Goal: Book appointment/travel/reservation

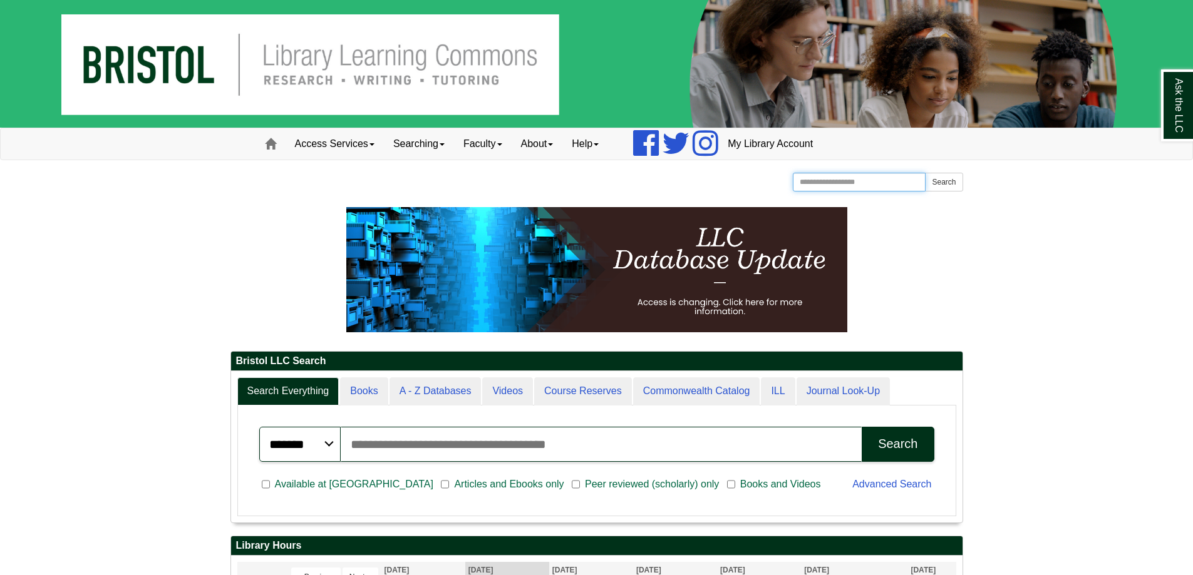
click at [824, 187] on input "Search the Website" at bounding box center [859, 182] width 133 height 19
type input "****"
click at [925, 173] on button "Search" at bounding box center [944, 182] width 38 height 19
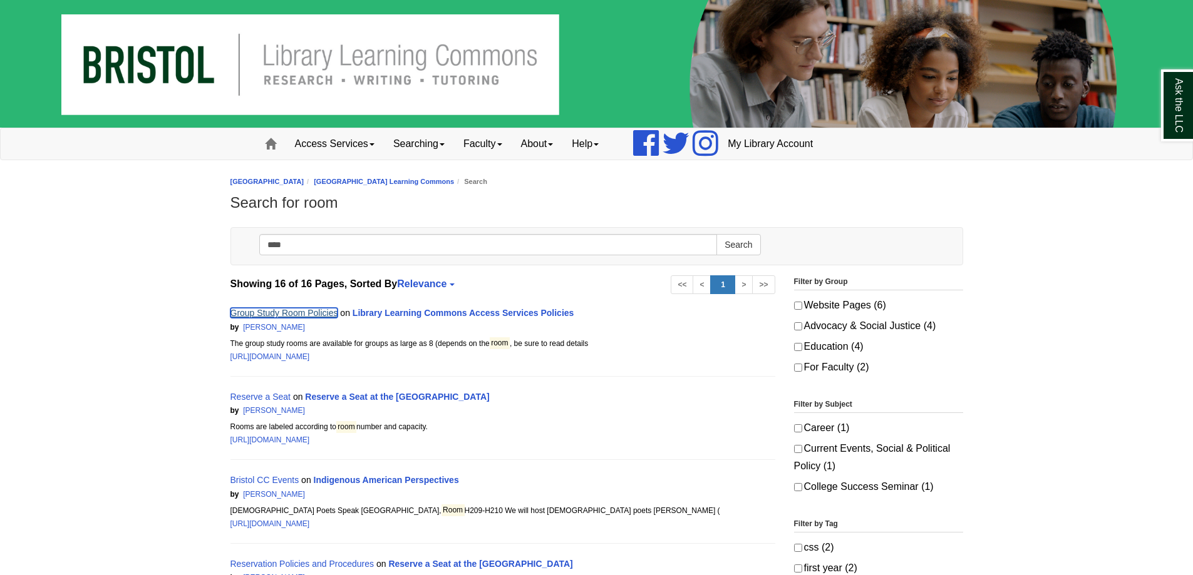
click at [292, 310] on link "Group Study Room Policies" at bounding box center [284, 313] width 108 height 10
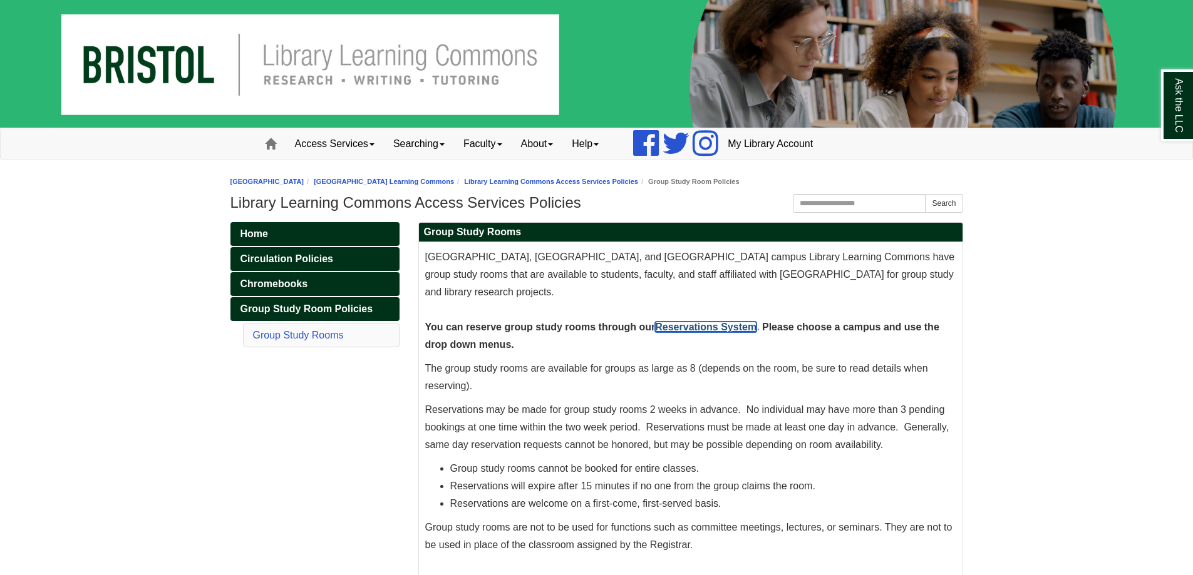
click at [665, 327] on link "Reservations System" at bounding box center [705, 327] width 101 height 11
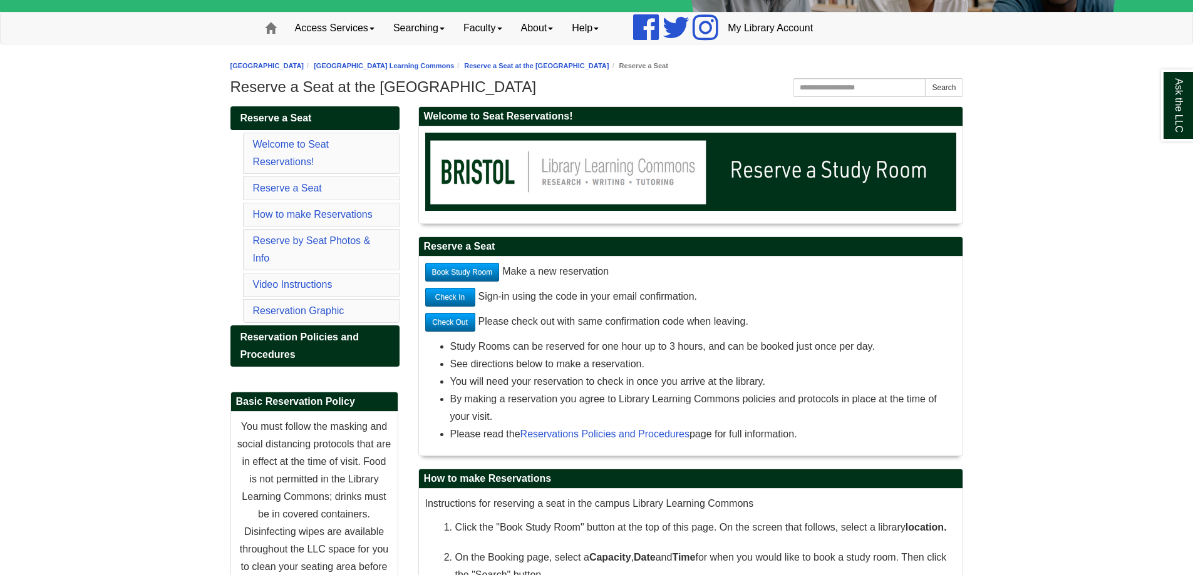
scroll to position [125, 0]
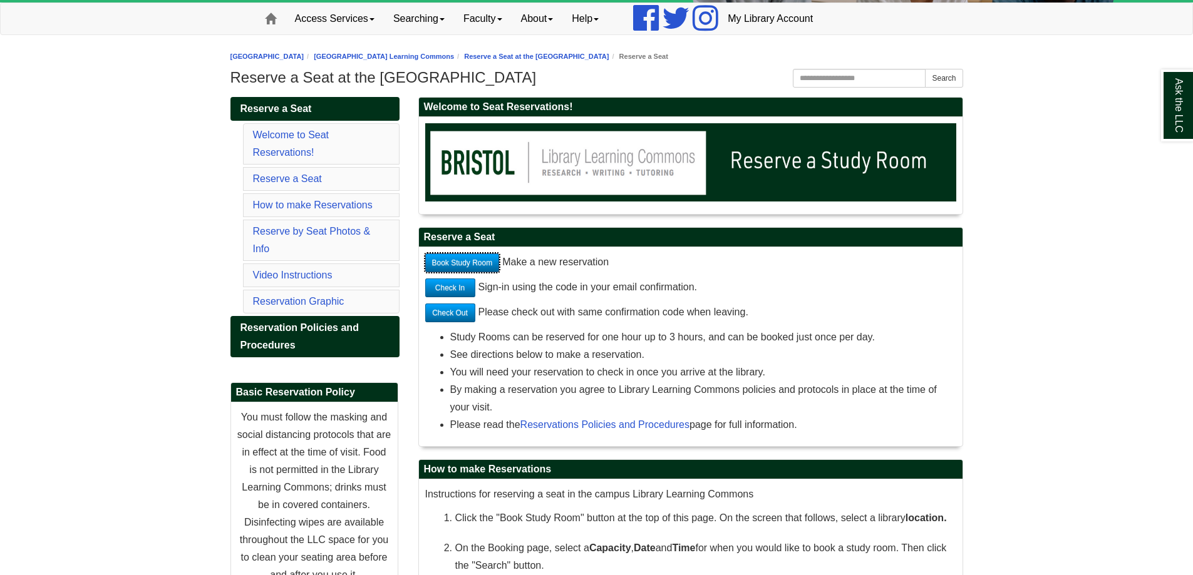
click at [447, 264] on link "Book Study Room" at bounding box center [462, 263] width 74 height 19
